Goal: Task Accomplishment & Management: Use online tool/utility

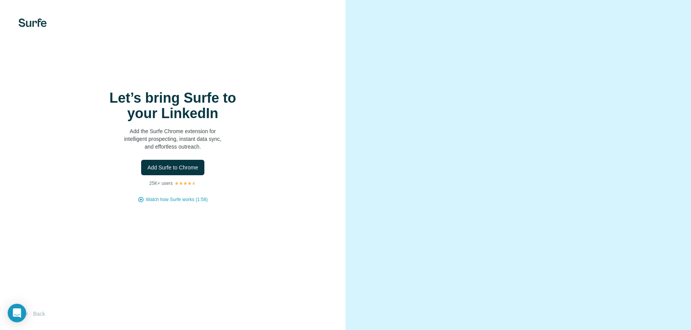
click at [39, 20] on img at bounding box center [33, 23] width 28 height 8
click at [255, 247] on div "Let’s bring Surfe to your LinkedIn Add the Surfe Chrome extension for intellige…" at bounding box center [173, 165] width 346 height 330
click at [199, 170] on button "Add Surfe to Chrome" at bounding box center [172, 167] width 63 height 15
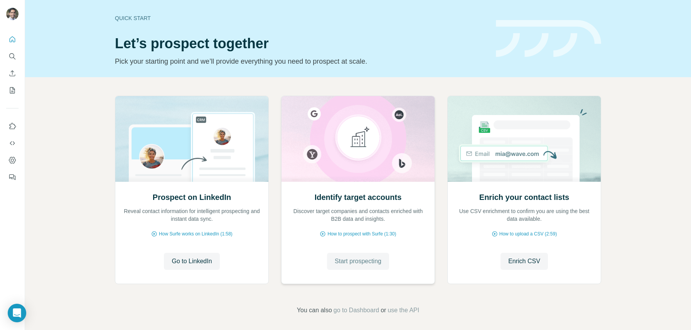
click at [374, 261] on span "Start prospecting" at bounding box center [358, 260] width 47 height 9
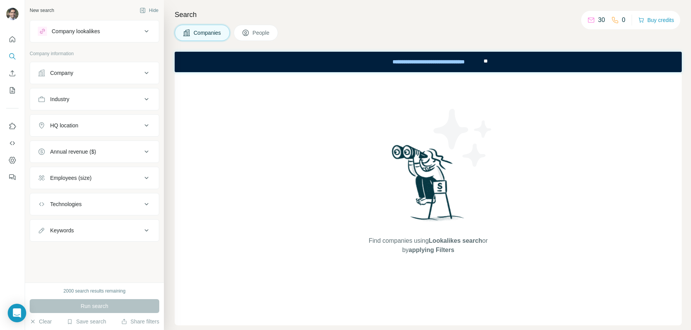
click at [249, 29] on icon at bounding box center [246, 33] width 8 height 8
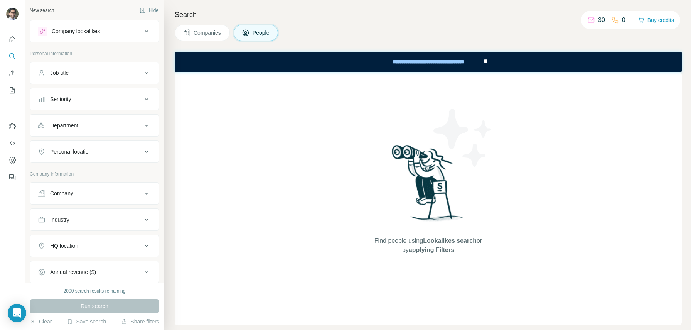
scroll to position [101, 0]
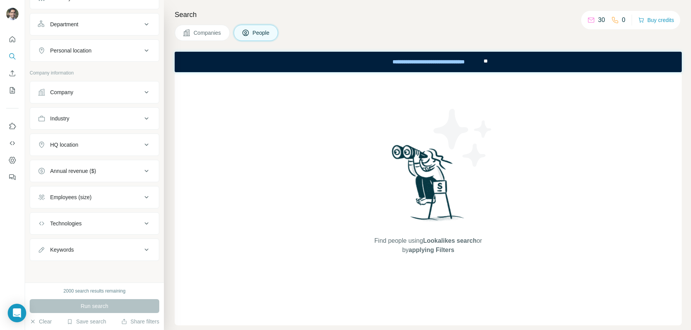
click at [83, 91] on div "Company" at bounding box center [90, 92] width 104 height 8
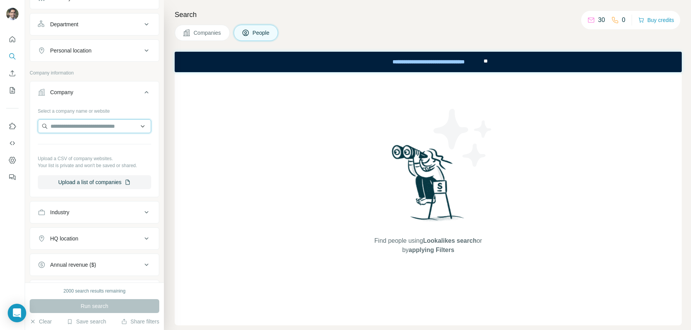
click at [79, 127] on input "text" at bounding box center [94, 126] width 113 height 14
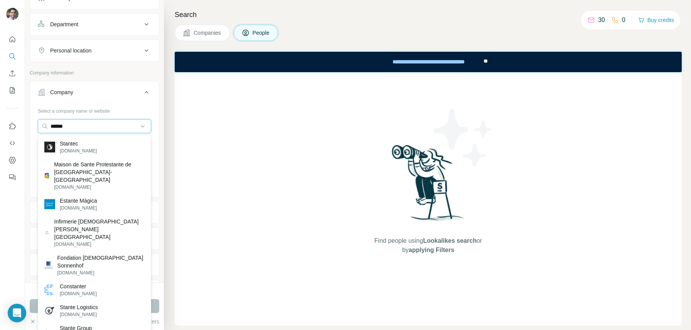
type input "******"
click at [92, 136] on div "Stantec stantec.com Maison de Sante Protestante de Bordeaux-Bagatelle mspb.com …" at bounding box center [94, 260] width 113 height 251
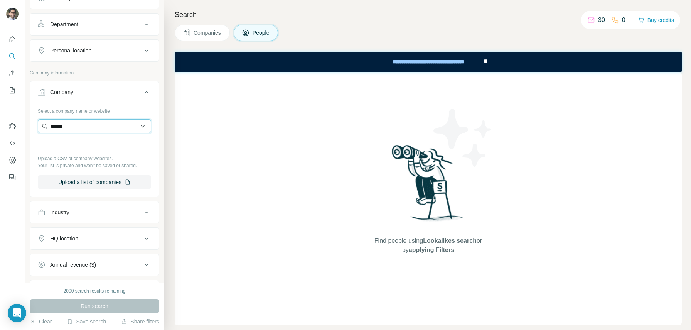
click at [88, 131] on input "******" at bounding box center [94, 126] width 113 height 14
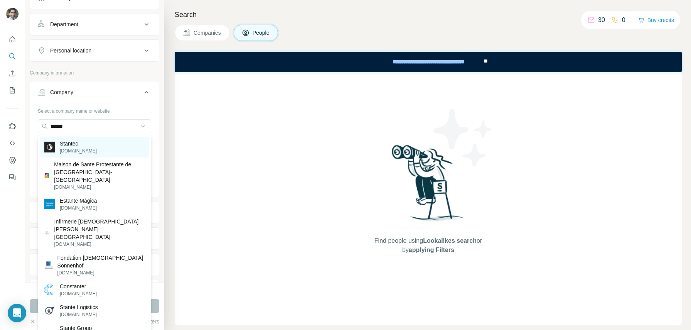
click at [81, 153] on p "stantec.com" at bounding box center [78, 150] width 37 height 7
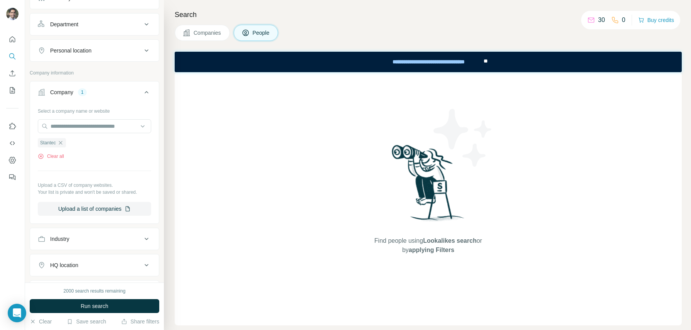
click at [91, 91] on div "Company 1" at bounding box center [90, 92] width 104 height 8
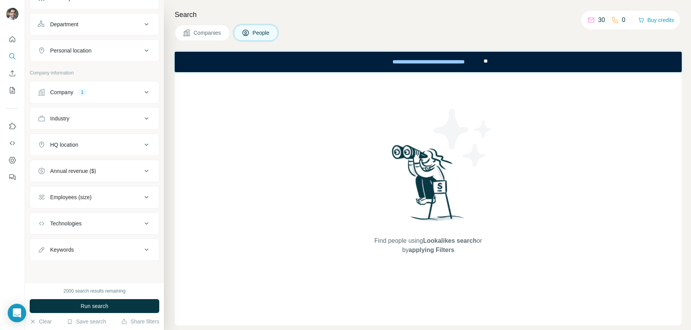
click at [73, 137] on button "HQ location" at bounding box center [94, 144] width 129 height 19
click at [72, 162] on input "text" at bounding box center [94, 164] width 113 height 14
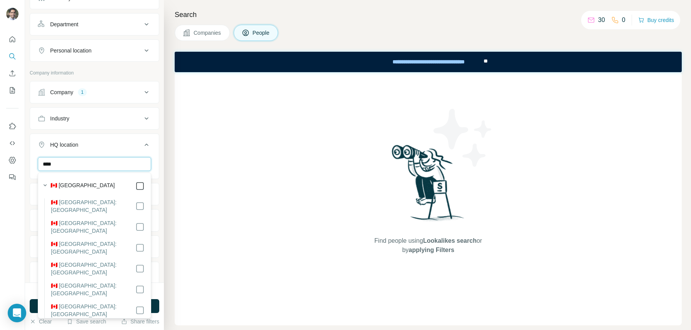
type input "****"
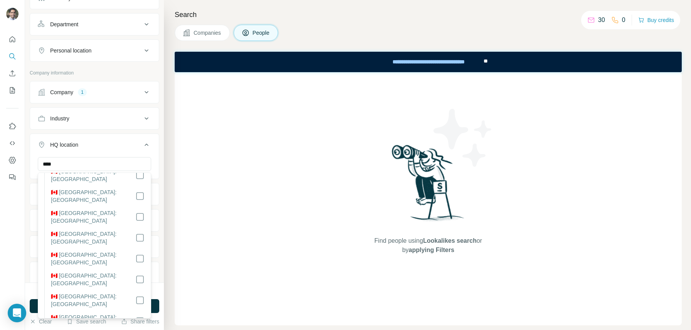
scroll to position [47, 0]
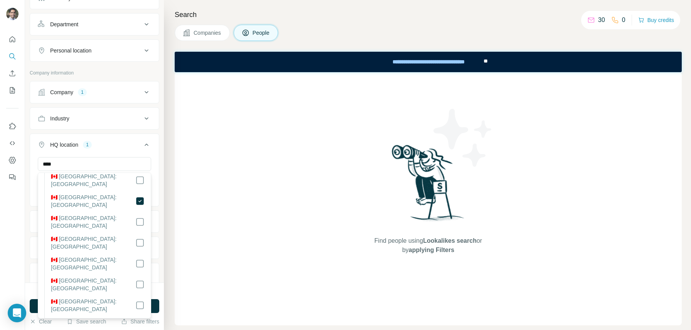
click at [128, 148] on div "HQ location 1" at bounding box center [90, 145] width 104 height 8
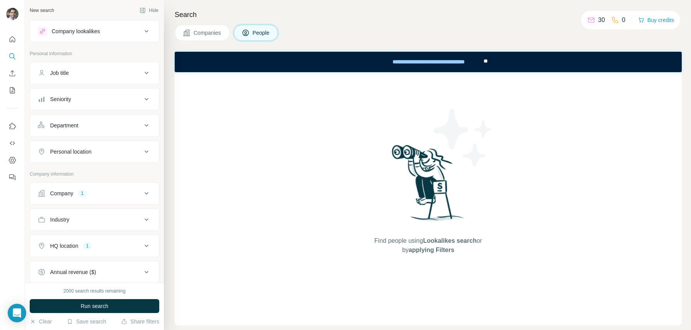
click at [93, 94] on button "Seniority" at bounding box center [94, 99] width 129 height 19
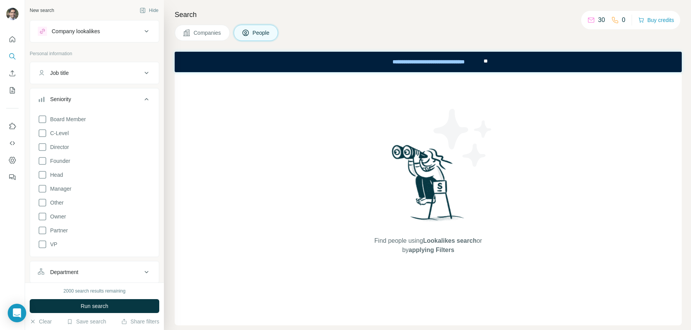
click at [92, 96] on div "Seniority" at bounding box center [90, 99] width 104 height 8
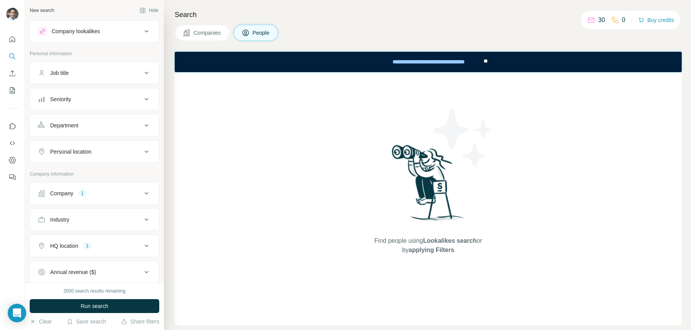
click at [92, 74] on div "Job title" at bounding box center [90, 73] width 104 height 8
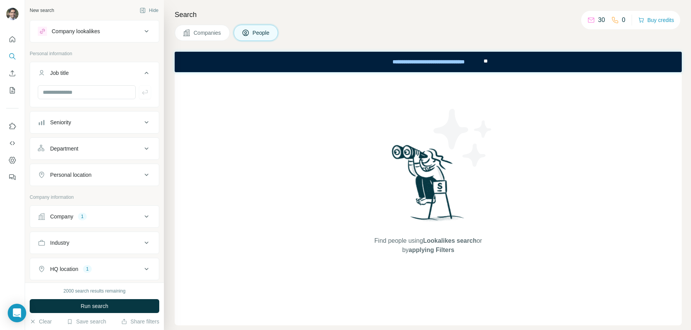
click at [92, 73] on div "Job title" at bounding box center [90, 73] width 104 height 8
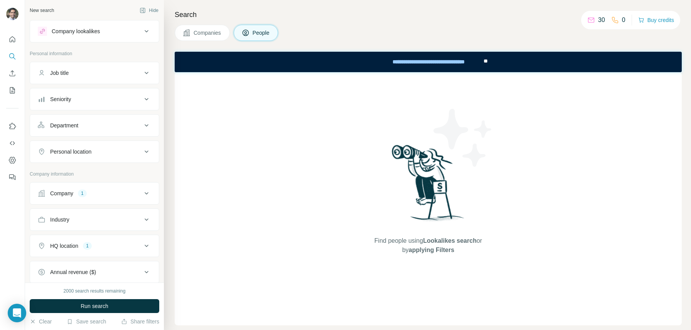
scroll to position [101, 0]
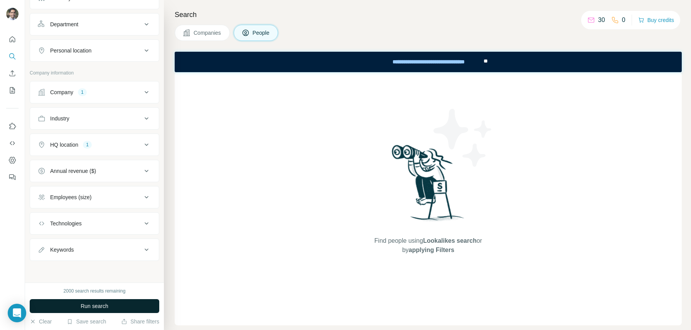
click at [106, 309] on span "Run search" at bounding box center [95, 306] width 28 height 8
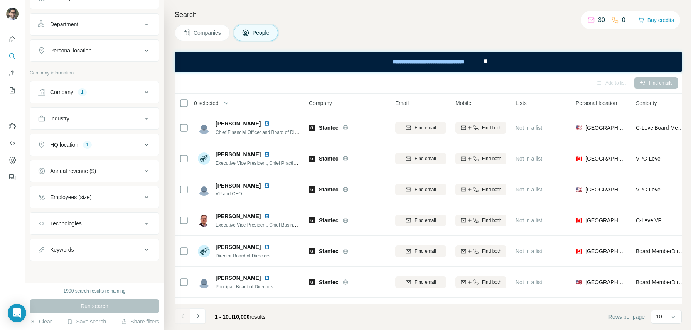
click at [110, 148] on div "HQ location 1" at bounding box center [90, 145] width 104 height 8
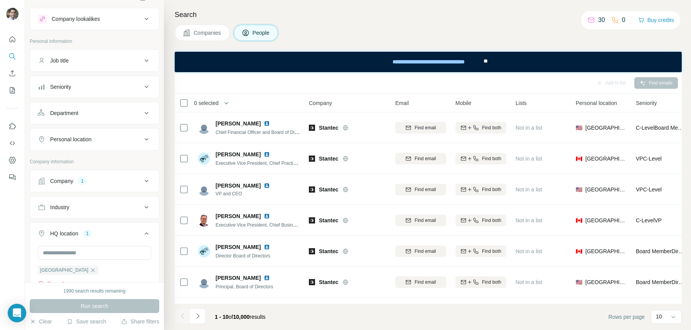
scroll to position [0, 0]
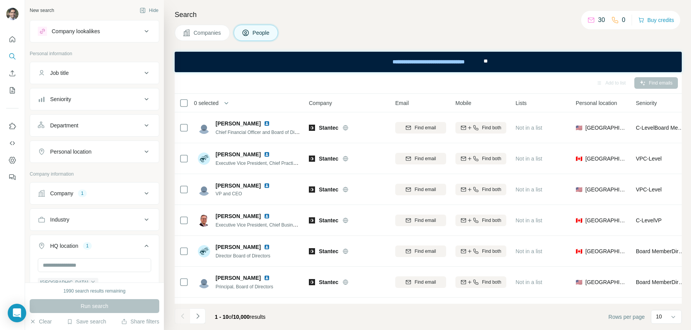
click at [84, 148] on div "Personal location" at bounding box center [70, 152] width 41 height 8
click at [81, 172] on input "text" at bounding box center [94, 171] width 113 height 14
type input "****"
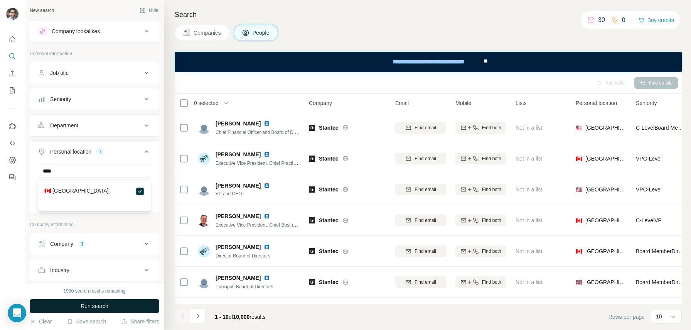
click at [116, 305] on button "Run search" at bounding box center [95, 306] width 130 height 14
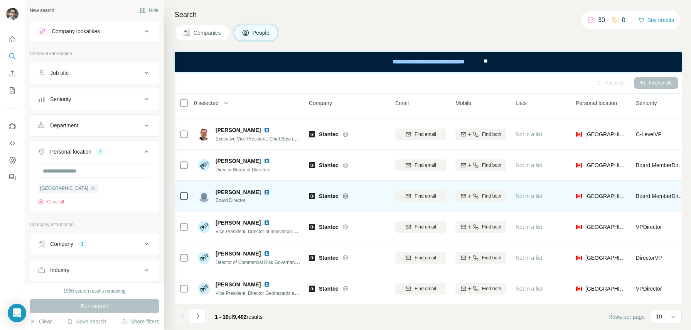
scroll to position [24, 156]
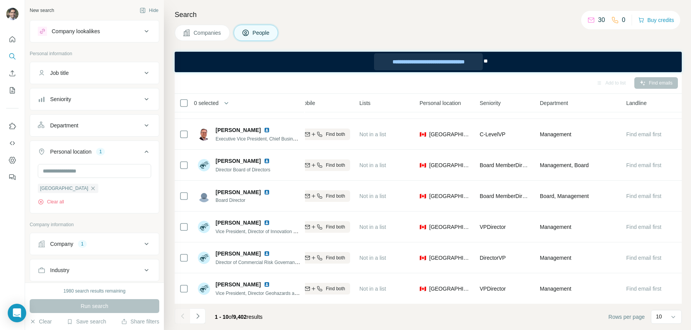
click at [472, 60] on div "**********" at bounding box center [428, 61] width 109 height 17
click at [98, 126] on div "Department" at bounding box center [90, 125] width 104 height 8
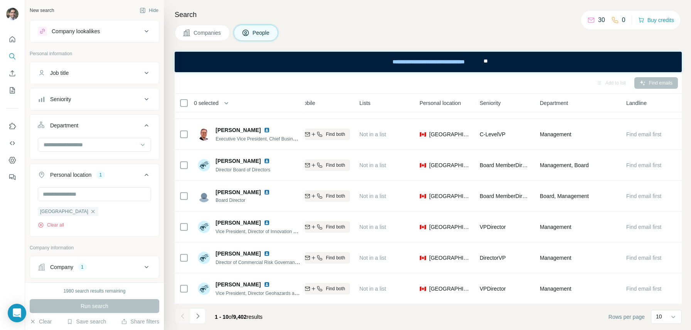
click at [98, 126] on div "Department" at bounding box center [90, 125] width 104 height 8
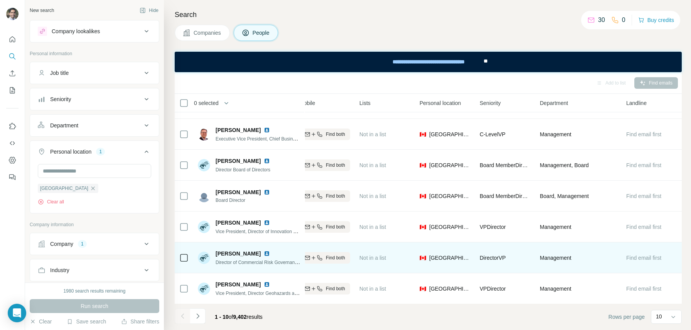
scroll to position [116, 156]
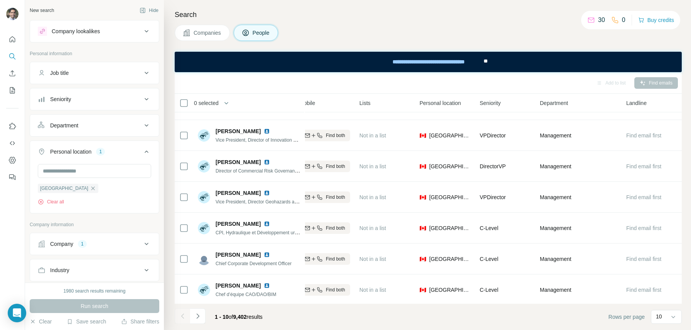
click at [88, 94] on button "Seniority" at bounding box center [94, 99] width 129 height 19
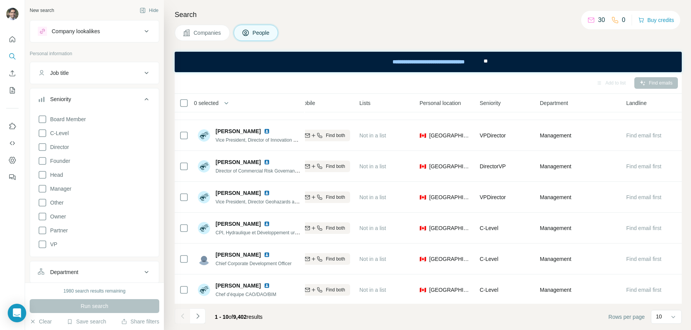
click at [88, 75] on div "Job title" at bounding box center [90, 73] width 104 height 8
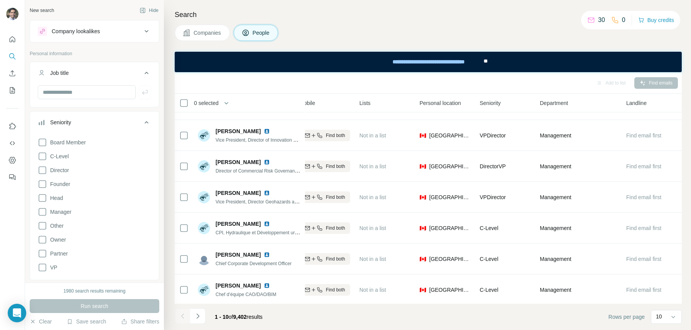
click at [88, 75] on div "Job title" at bounding box center [90, 73] width 104 height 8
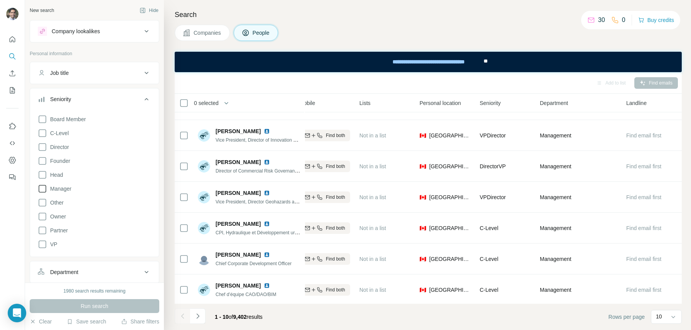
click at [44, 189] on icon at bounding box center [42, 188] width 9 height 9
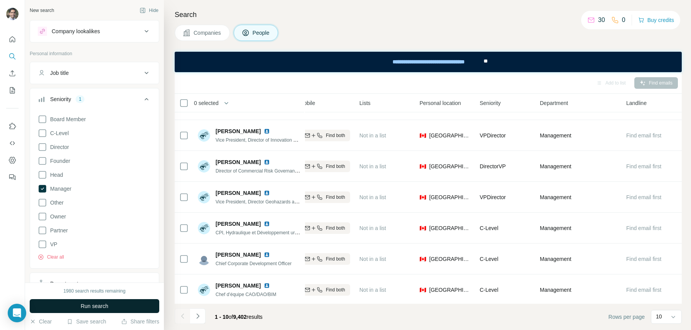
click at [104, 303] on span "Run search" at bounding box center [95, 306] width 28 height 8
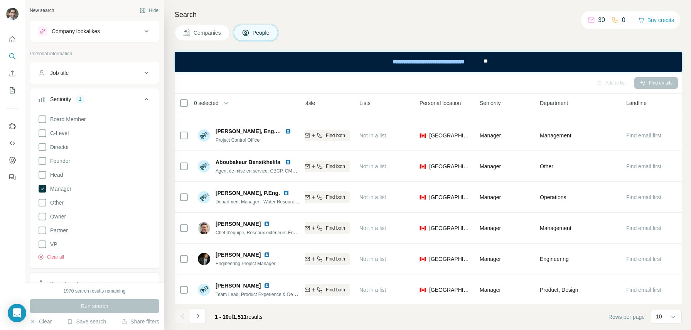
click at [560, 98] on th "Department" at bounding box center [578, 103] width 86 height 19
click at [40, 185] on icon at bounding box center [43, 189] width 8 height 8
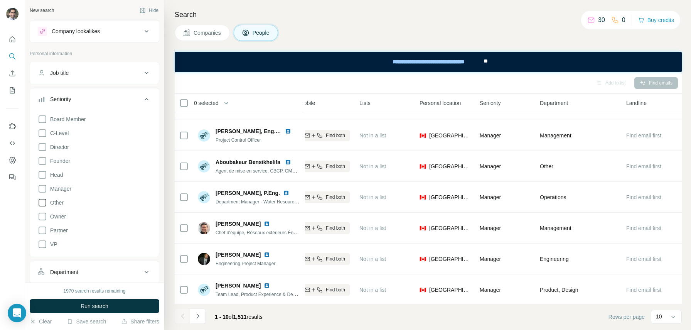
click at [42, 204] on icon at bounding box center [42, 202] width 9 height 9
click at [108, 301] on button "Run search" at bounding box center [95, 306] width 130 height 14
